Goal: Transaction & Acquisition: Purchase product/service

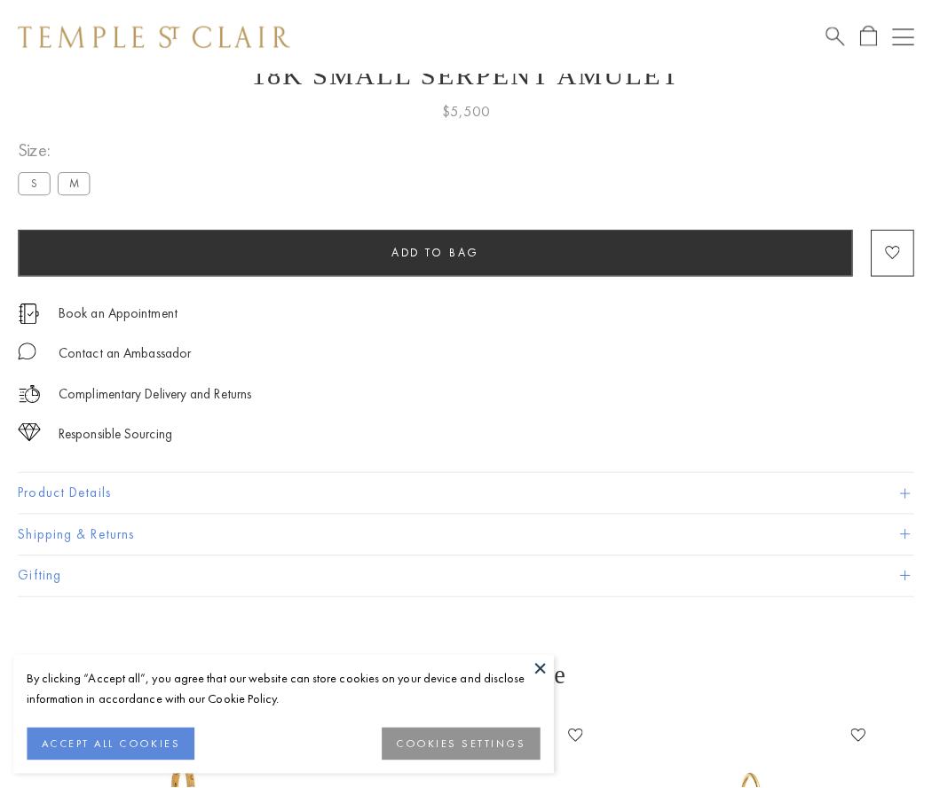
scroll to position [71, 0]
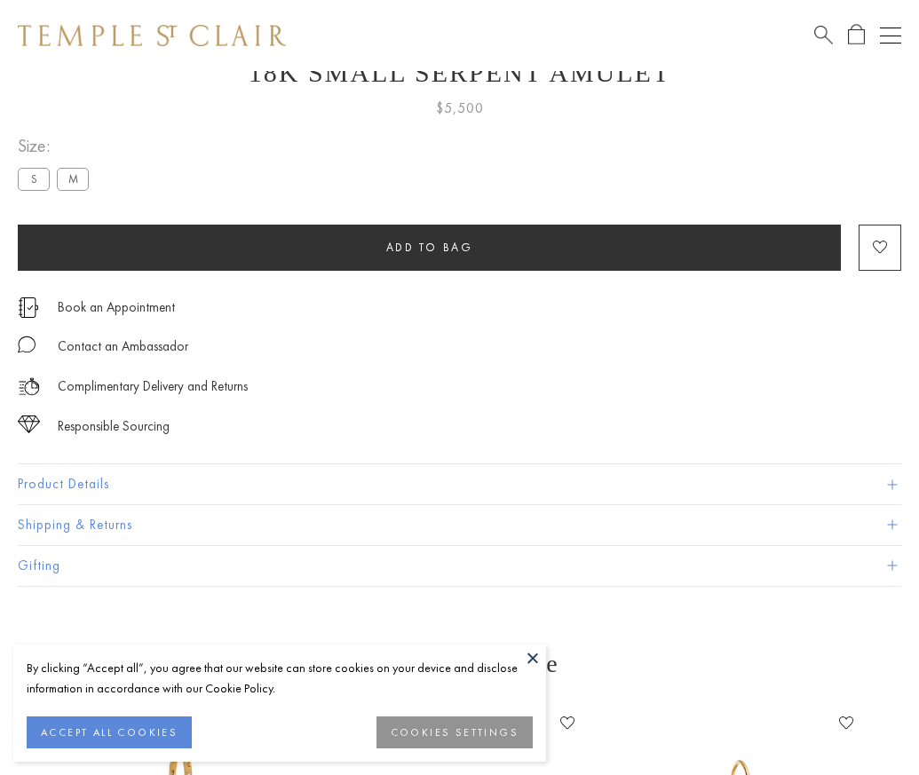
click at [429, 247] on span "Add to bag" at bounding box center [429, 247] width 87 height 15
